Goal: Transaction & Acquisition: Subscribe to service/newsletter

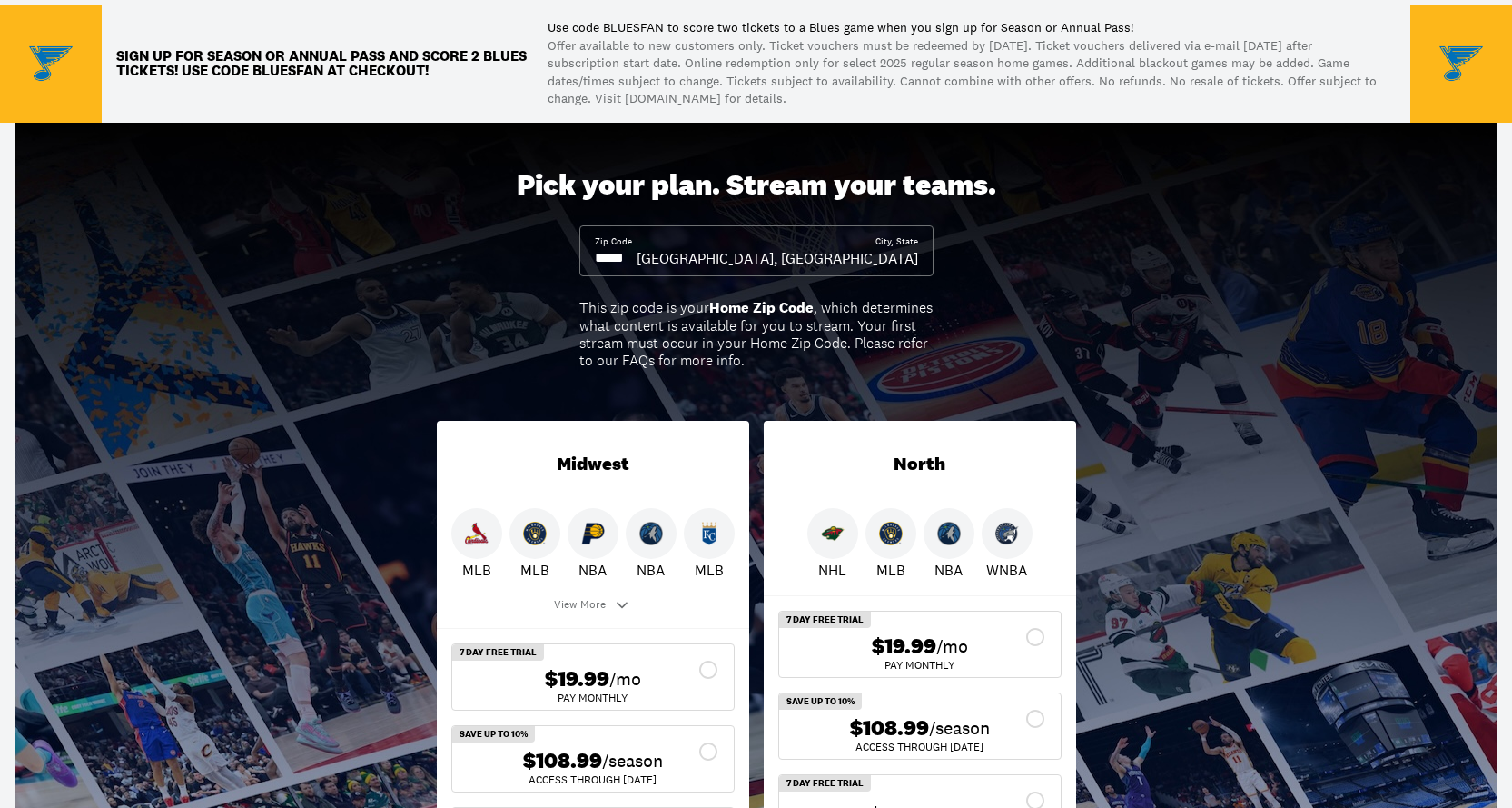
scroll to position [91, 0]
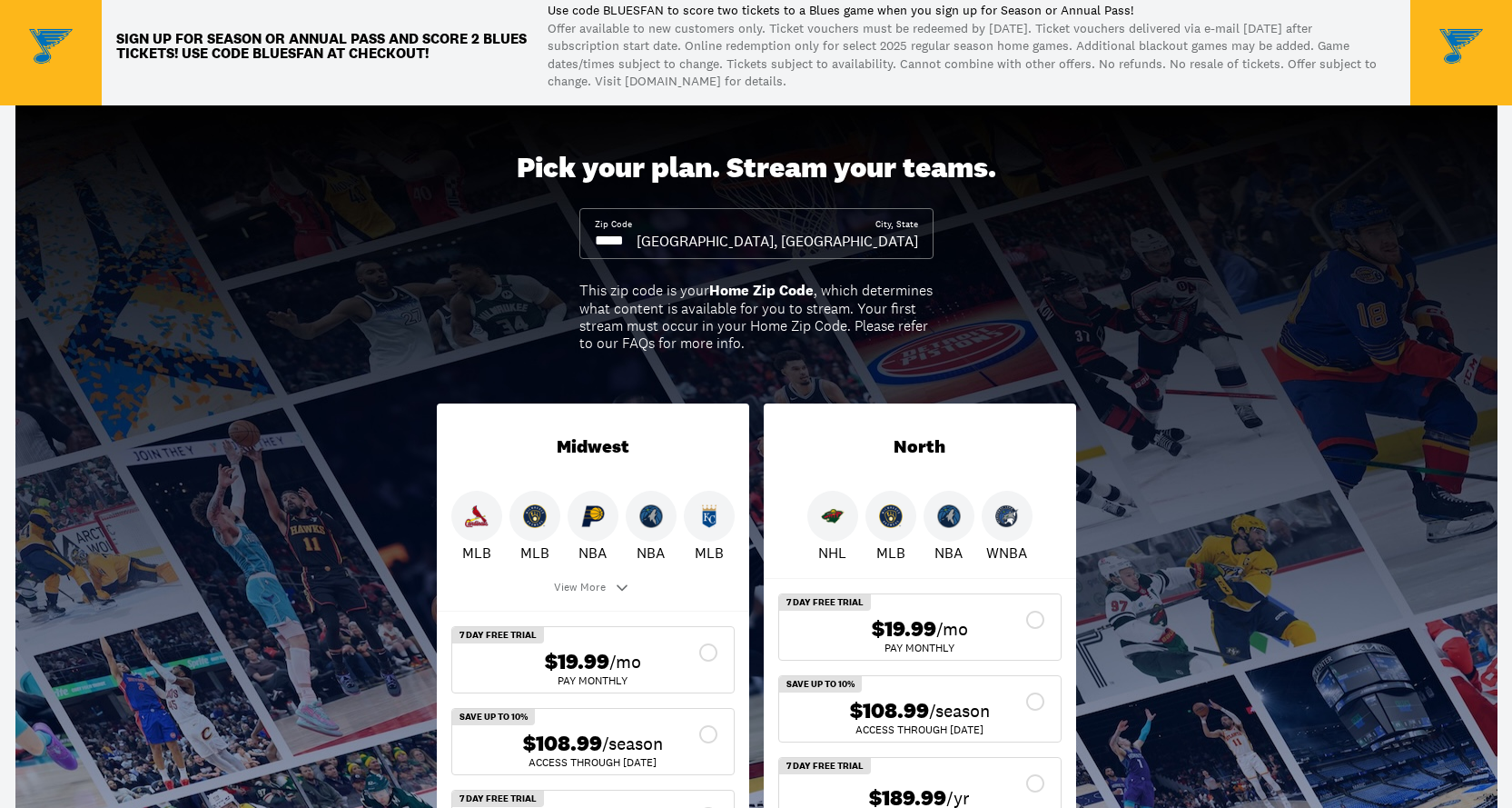
click at [619, 246] on input at bounding box center [616, 240] width 42 height 20
drag, startPoint x: 640, startPoint y: 247, endPoint x: 598, endPoint y: 246, distance: 42.0
click at [598, 246] on input at bounding box center [616, 240] width 42 height 20
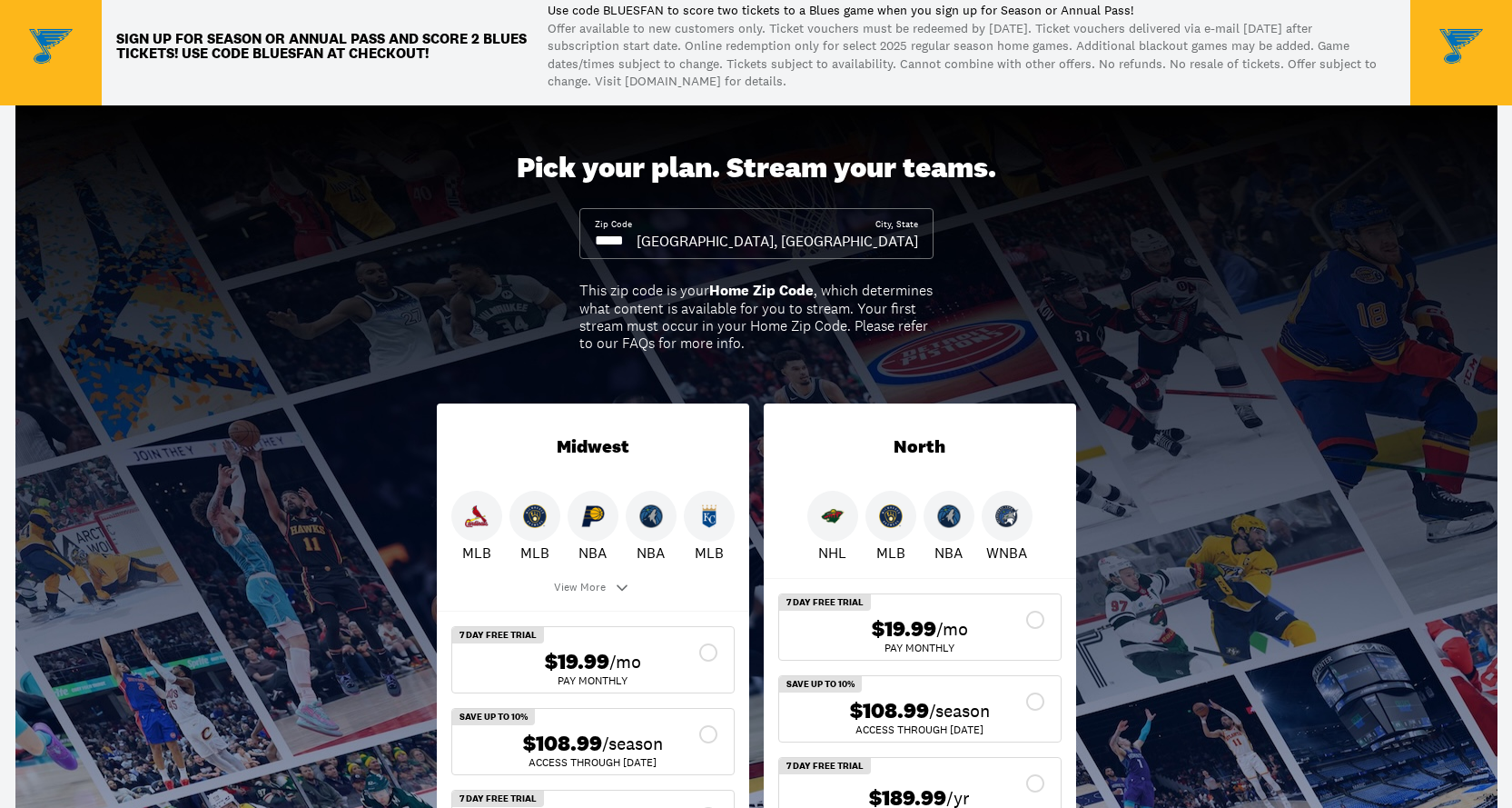
scroll to position [0, 0]
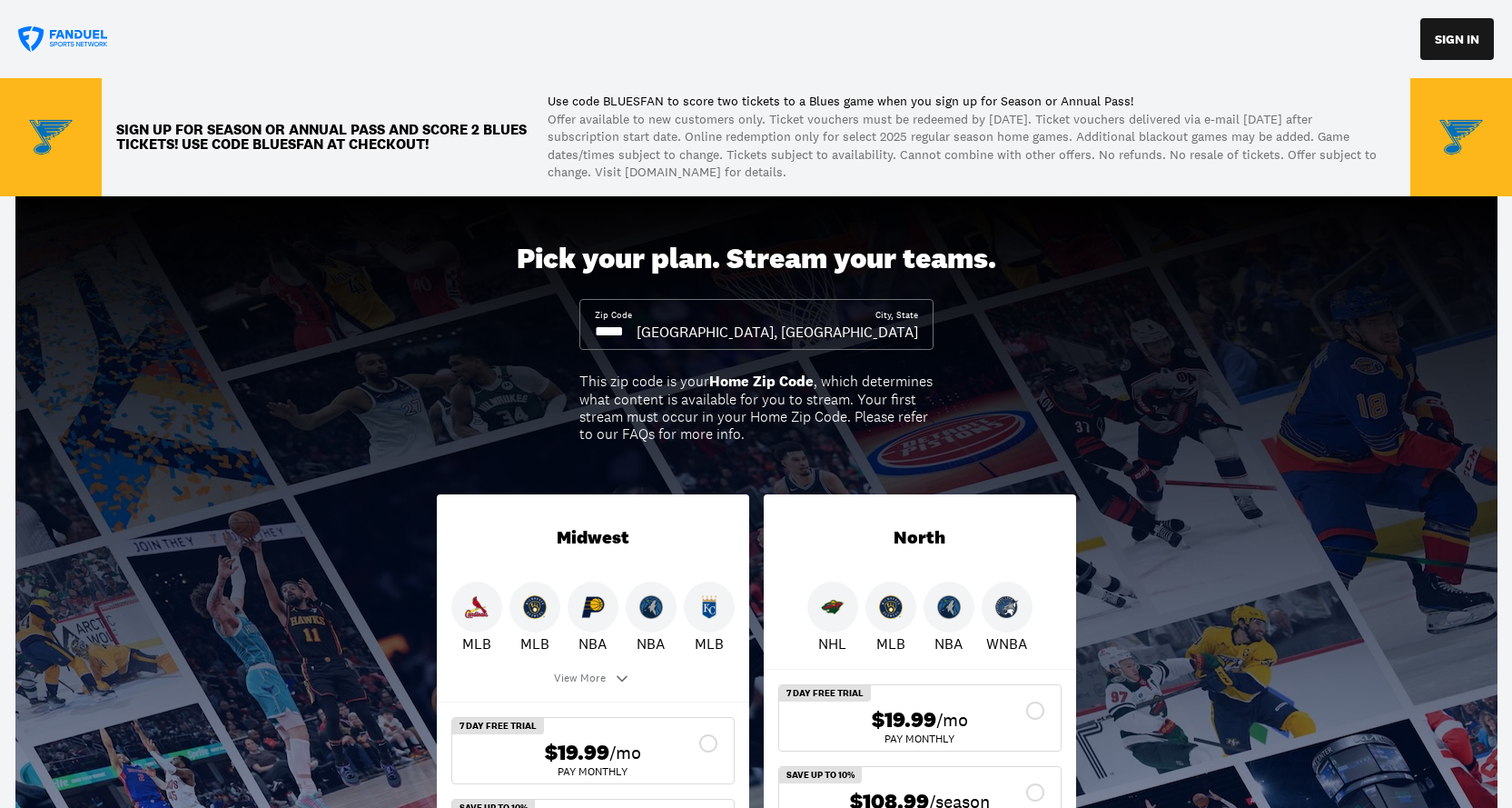
click at [852, 324] on div "[GEOGRAPHIC_DATA], [GEOGRAPHIC_DATA]" at bounding box center [777, 331] width 282 height 20
click at [637, 328] on input at bounding box center [616, 331] width 42 height 20
click at [637, 329] on input at bounding box center [616, 331] width 42 height 20
click at [637, 330] on input at bounding box center [616, 331] width 42 height 20
type input "*****"
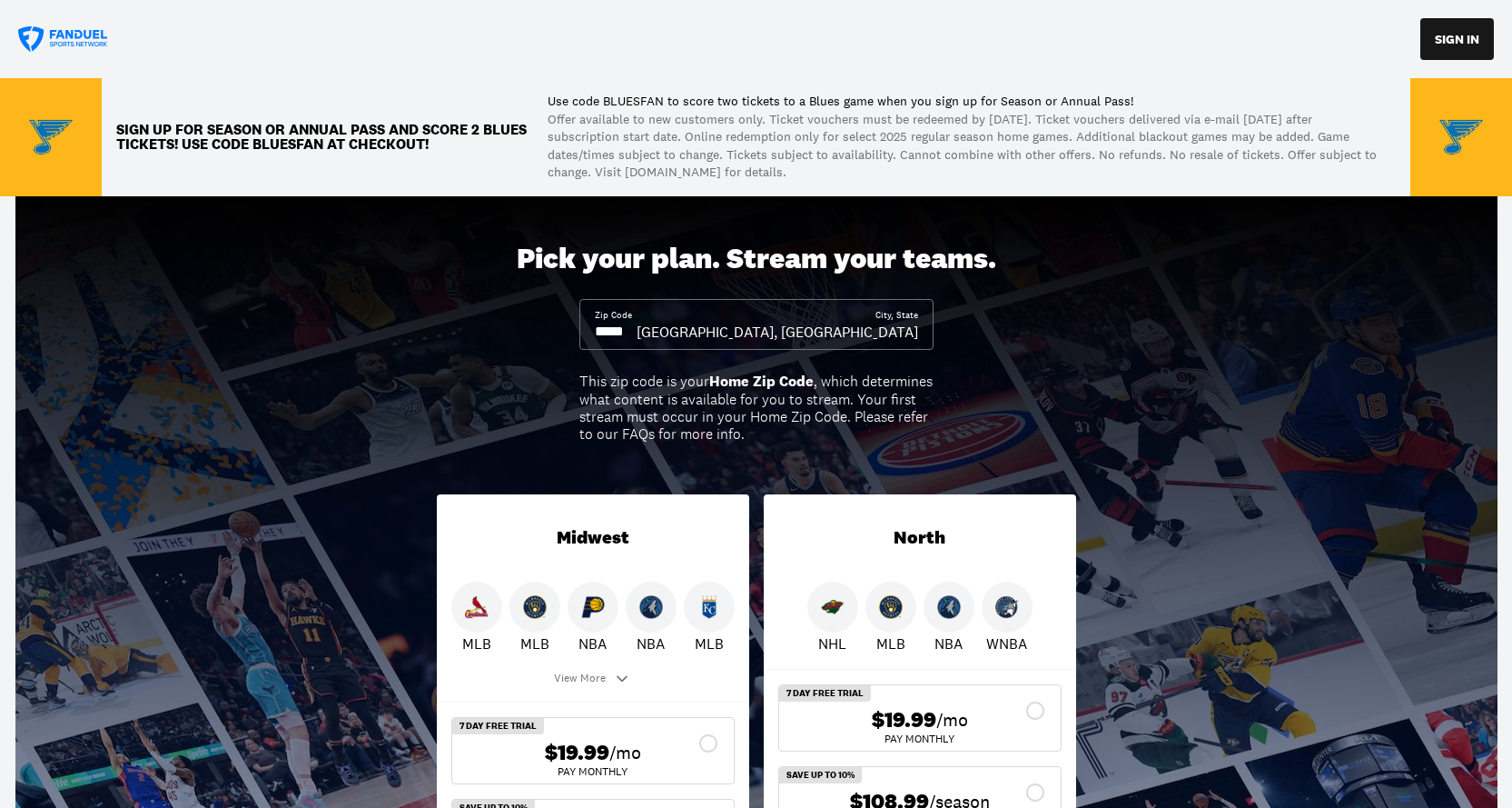
click at [1161, 389] on div "Pick your plan. Stream your teams. Zip Code ***** City, [GEOGRAPHIC_DATA], [GEO…" at bounding box center [756, 586] width 1512 height 780
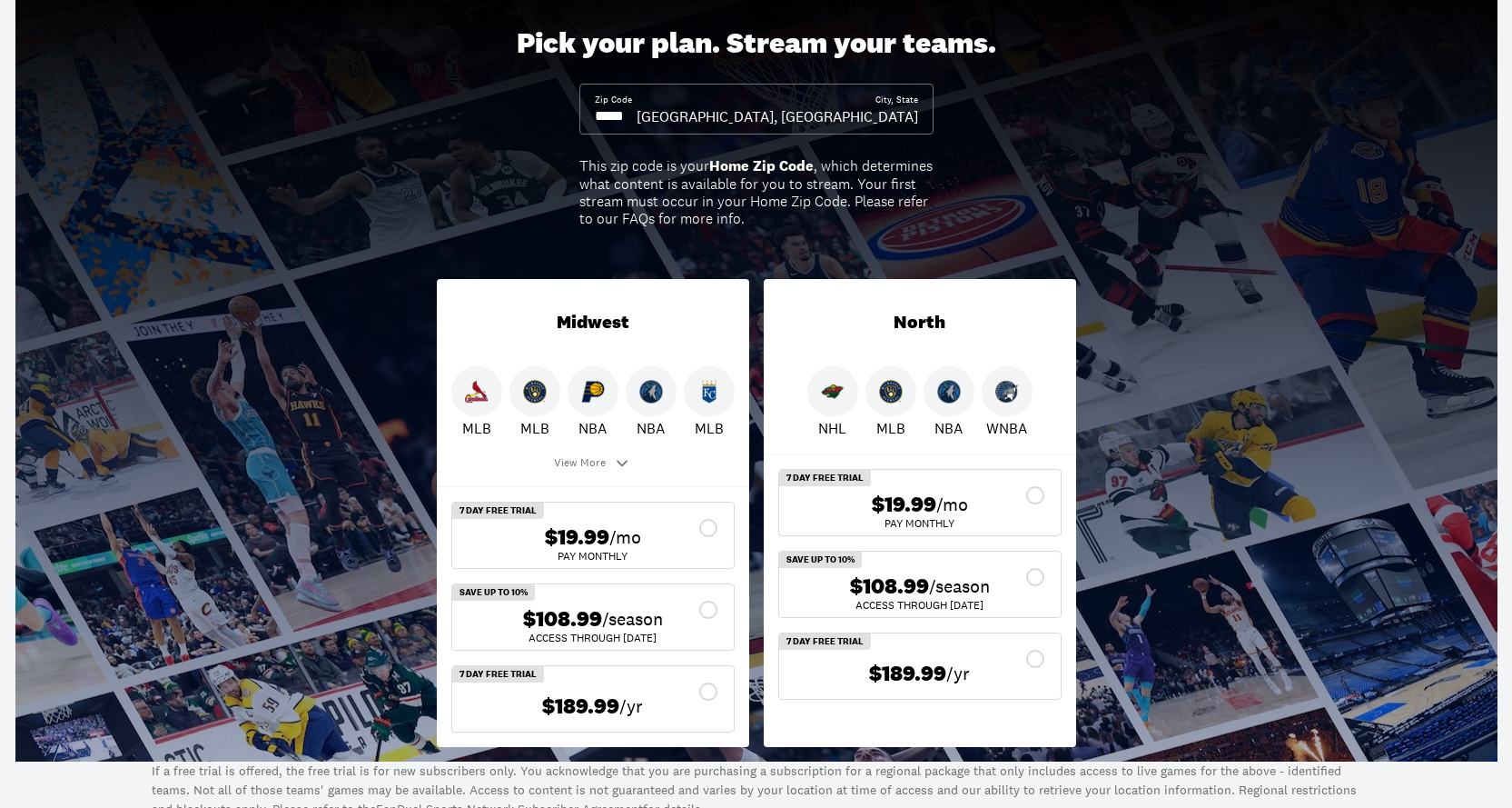
scroll to position [272, 0]
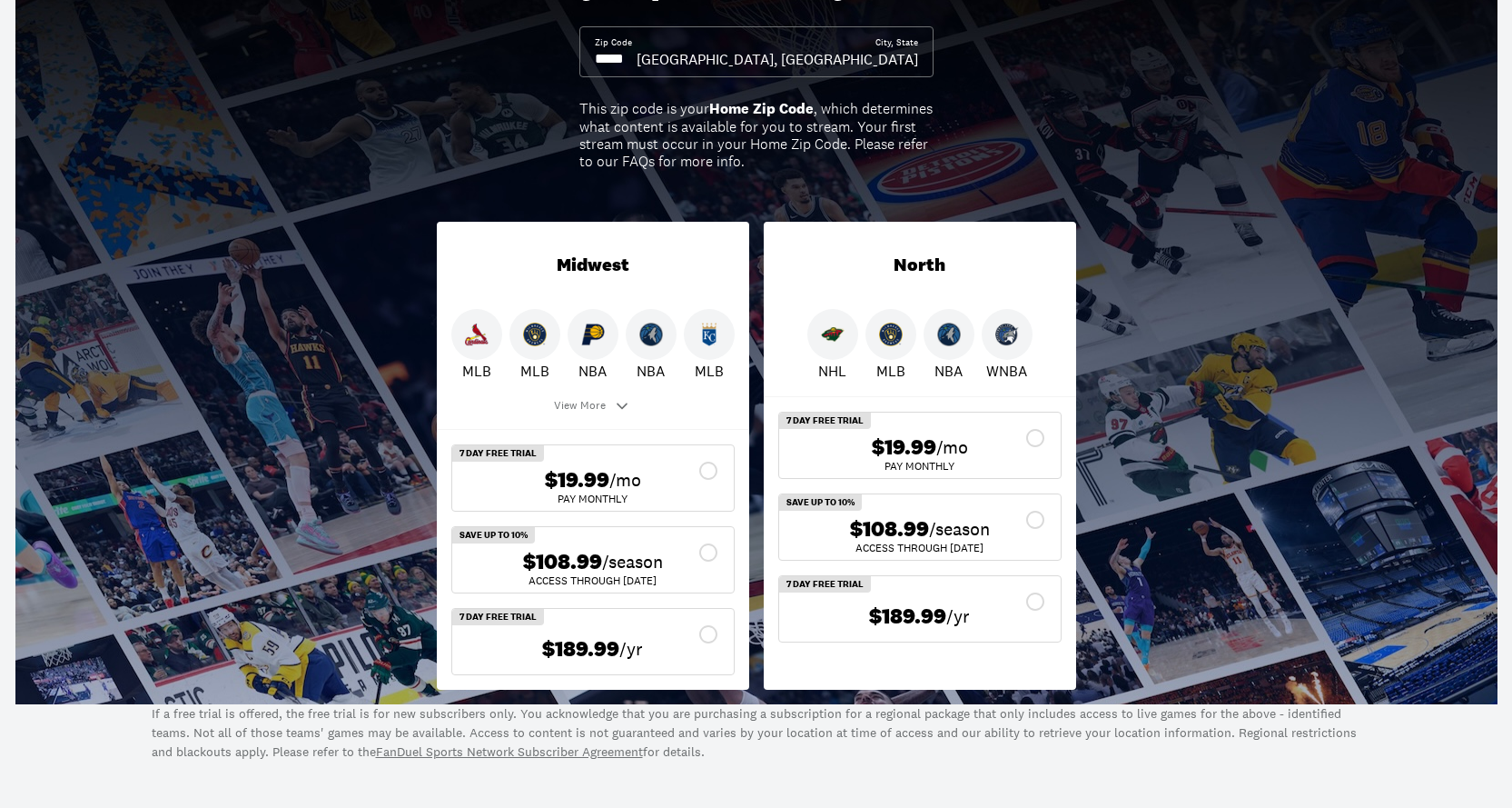
click at [620, 408] on icon at bounding box center [622, 406] width 10 height 7
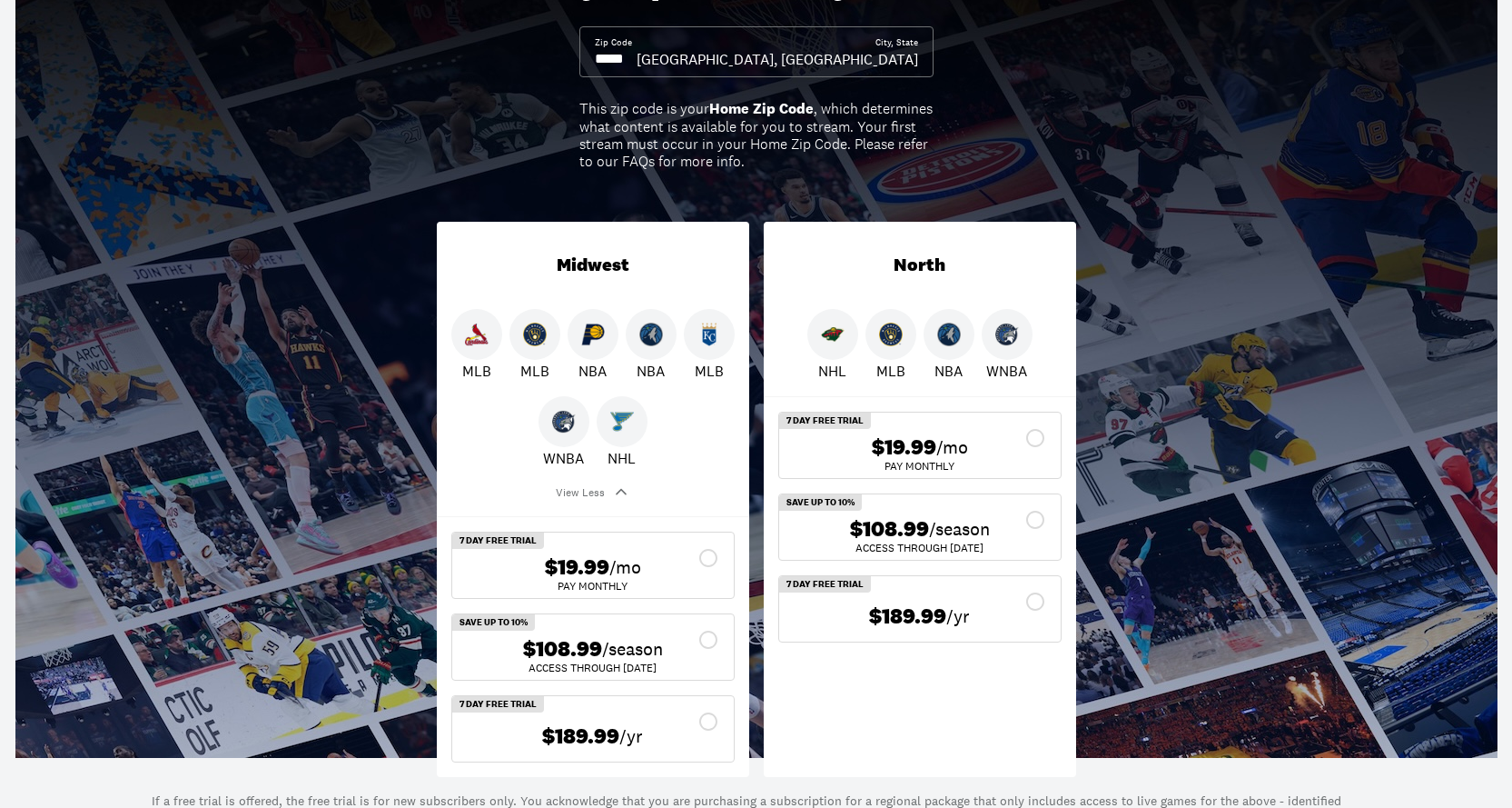
click at [1275, 132] on div "Pick your plan. Stream your teams. Zip Code ***** City, [GEOGRAPHIC_DATA], [GEO…" at bounding box center [756, 358] width 1512 height 868
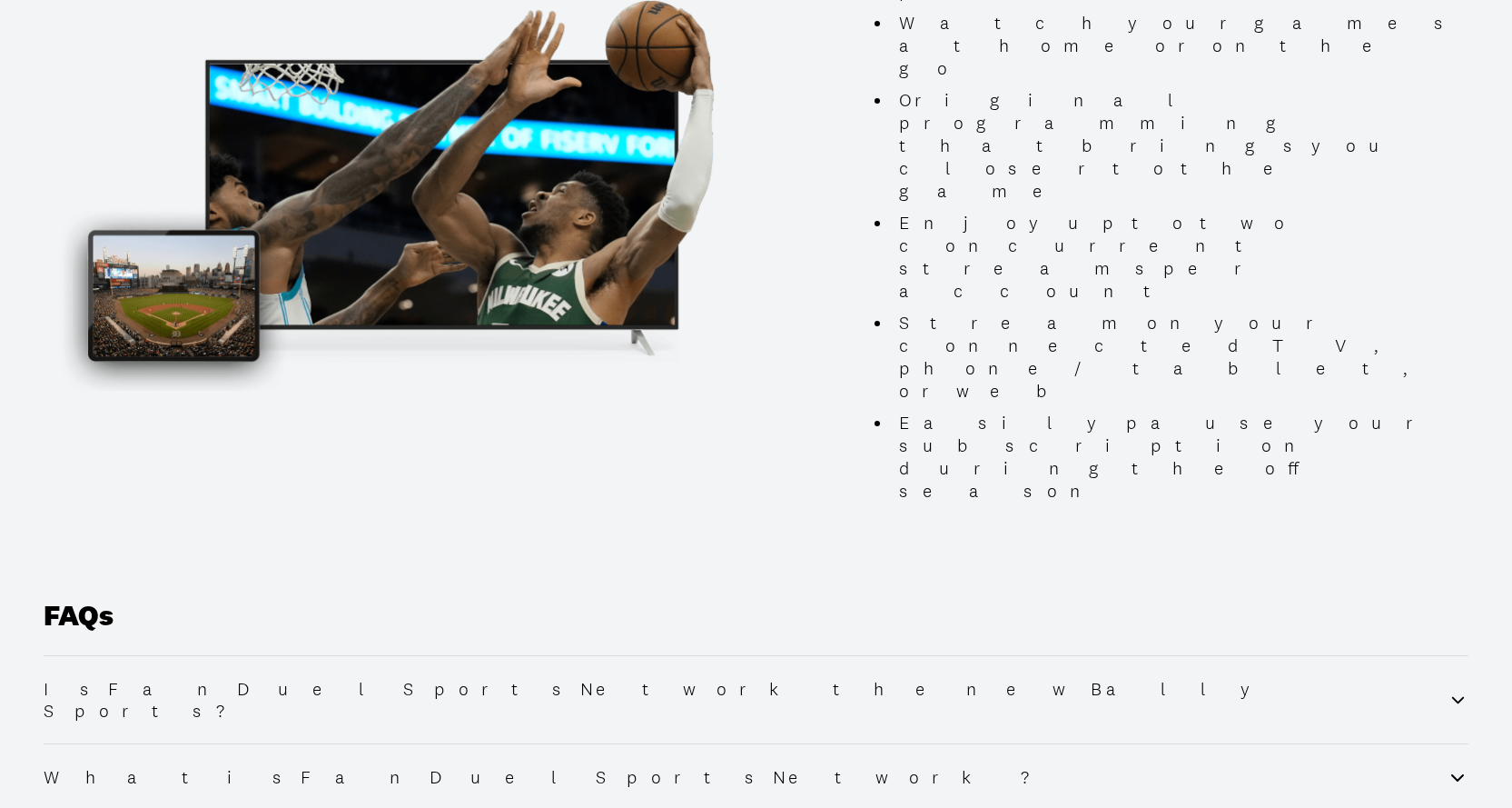
scroll to position [2024, 0]
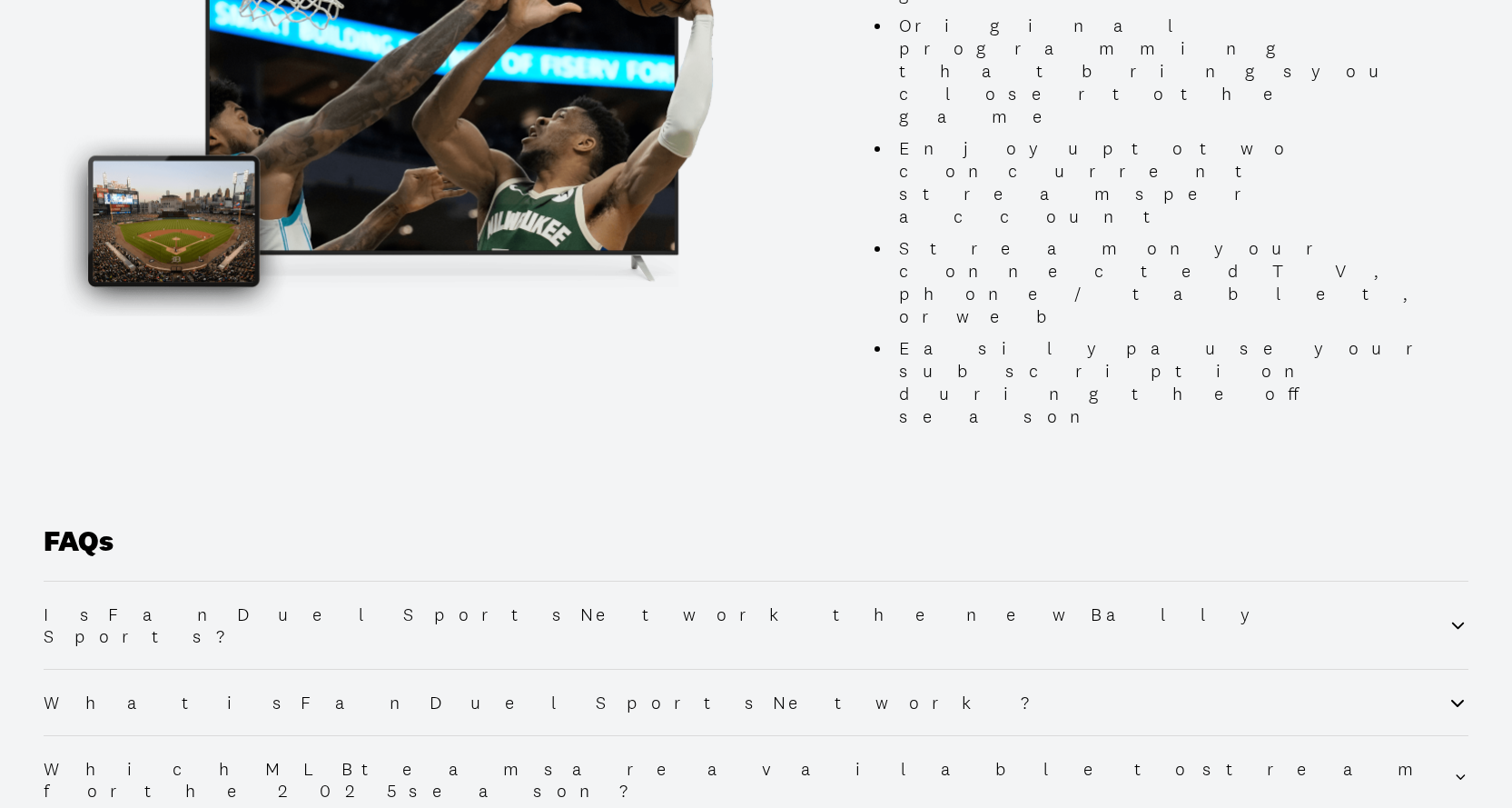
scroll to position [2114, 0]
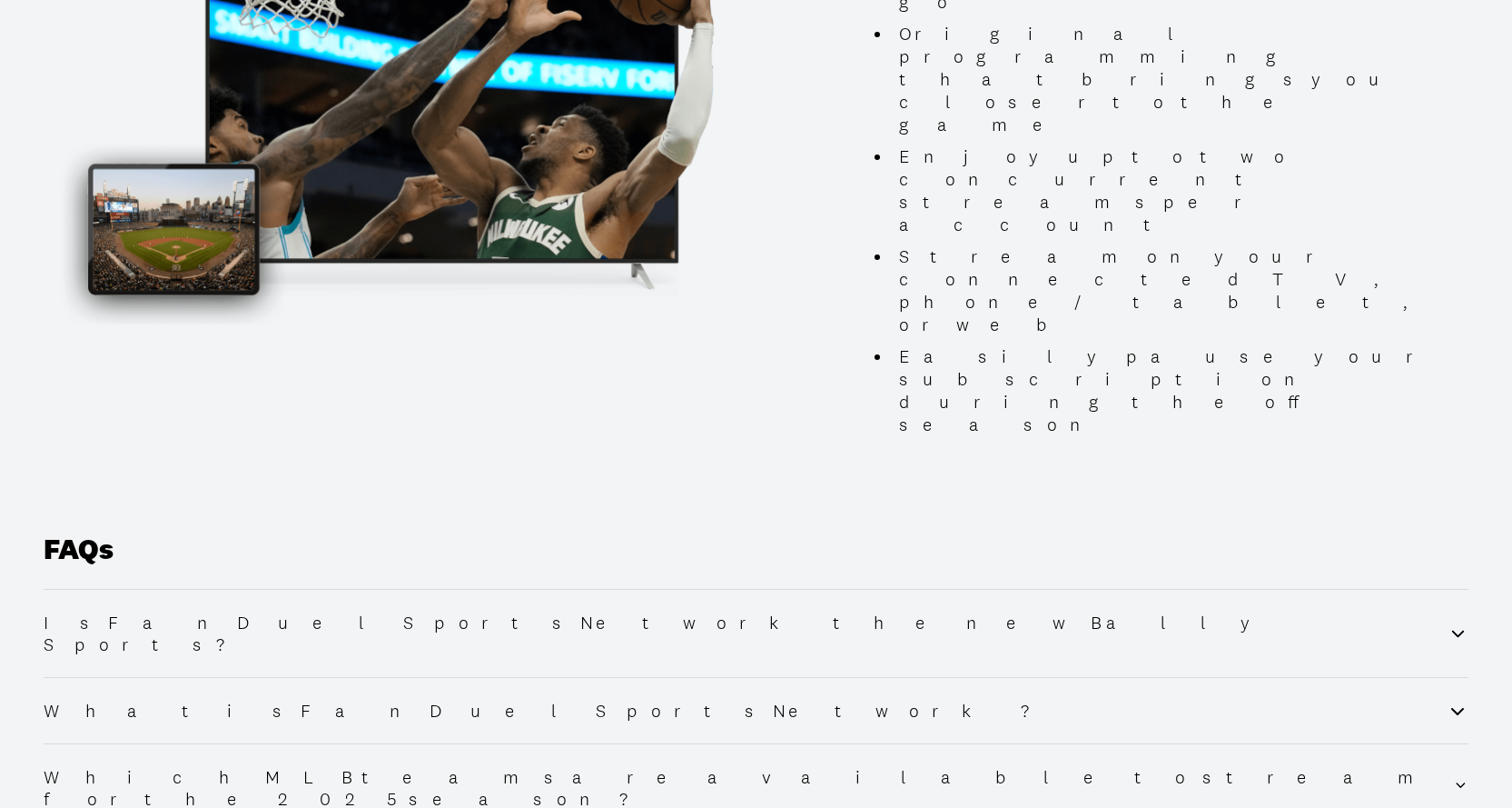
click at [538, 612] on div "Is FanDuel Sports Network the new Bally Sports?" at bounding box center [756, 634] width 1425 height 44
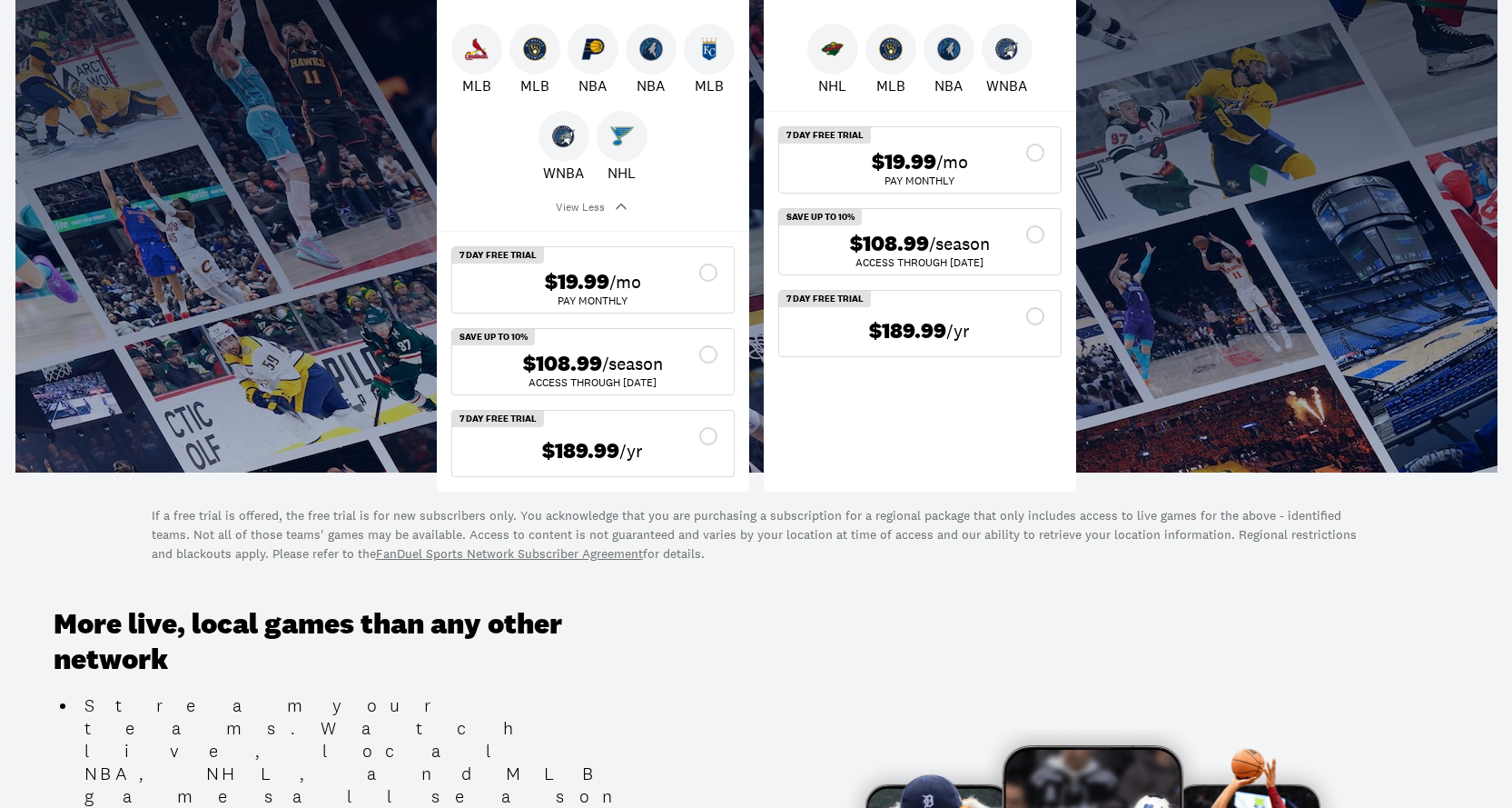
scroll to position [479, 0]
